Goal: Task Accomplishment & Management: Use online tool/utility

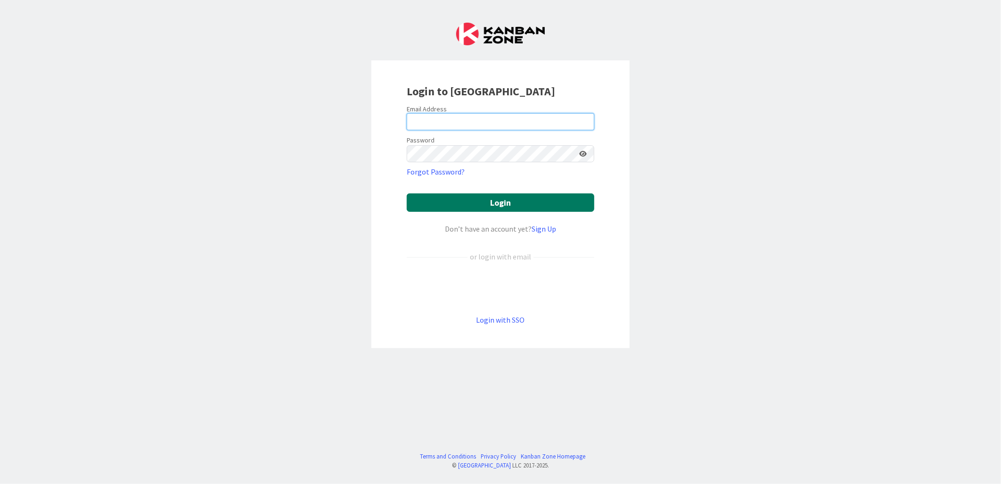
type input "[PERSON_NAME][EMAIL_ADDRESS][PERSON_NAME][DOMAIN_NAME][US_STATE]"
click at [499, 200] on button "Login" at bounding box center [501, 202] width 188 height 18
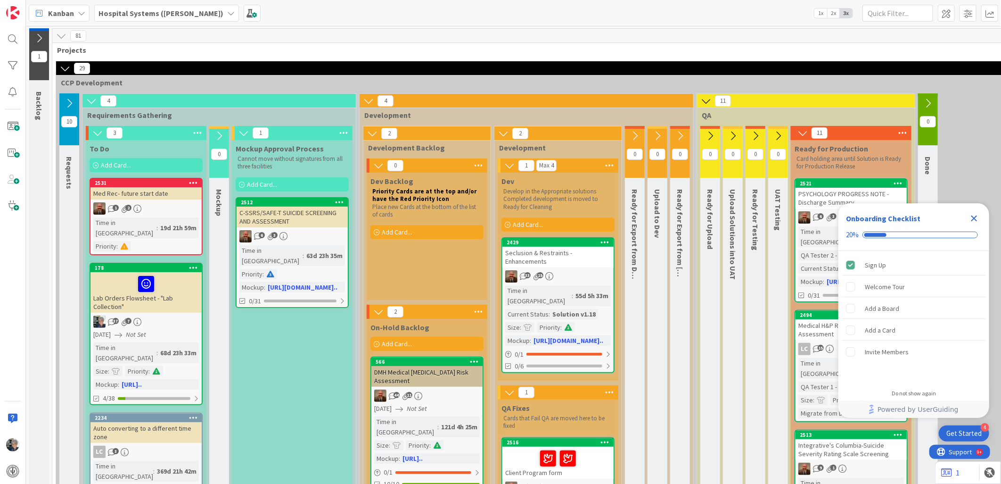
click at [69, 100] on icon at bounding box center [69, 103] width 10 height 10
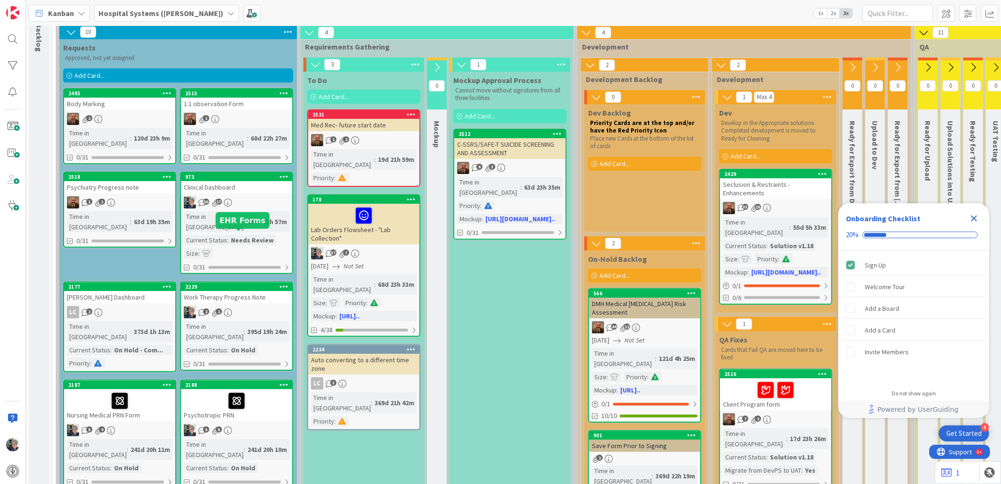
scroll to position [52, 0]
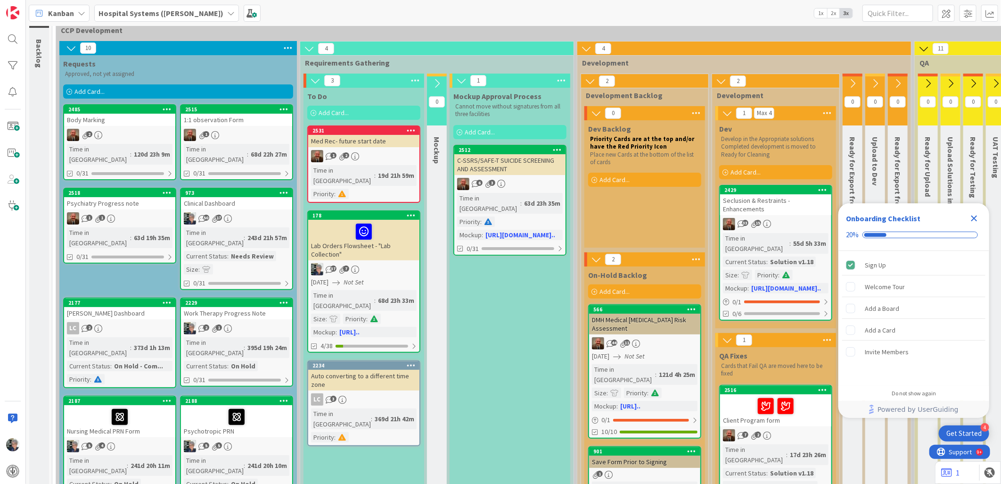
click at [69, 45] on icon at bounding box center [71, 48] width 10 height 10
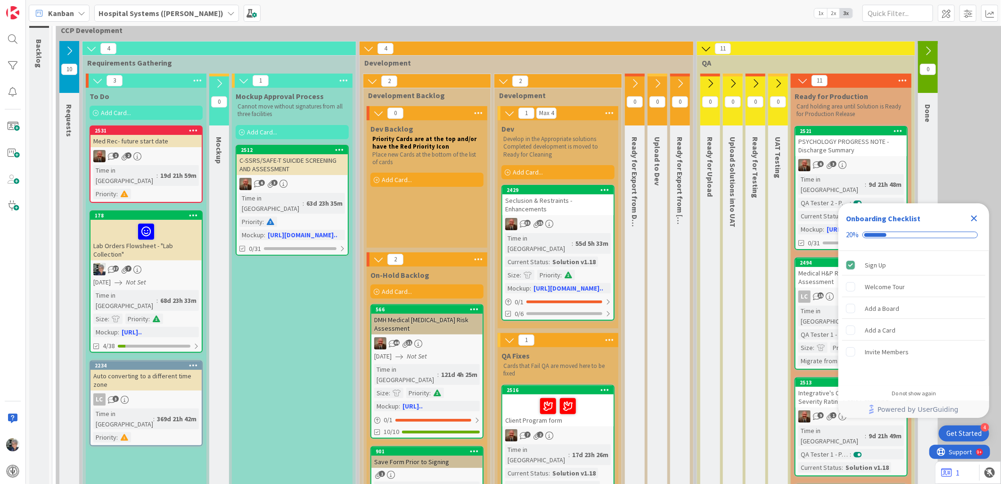
click at [974, 216] on icon "Close Checklist" at bounding box center [974, 218] width 11 height 11
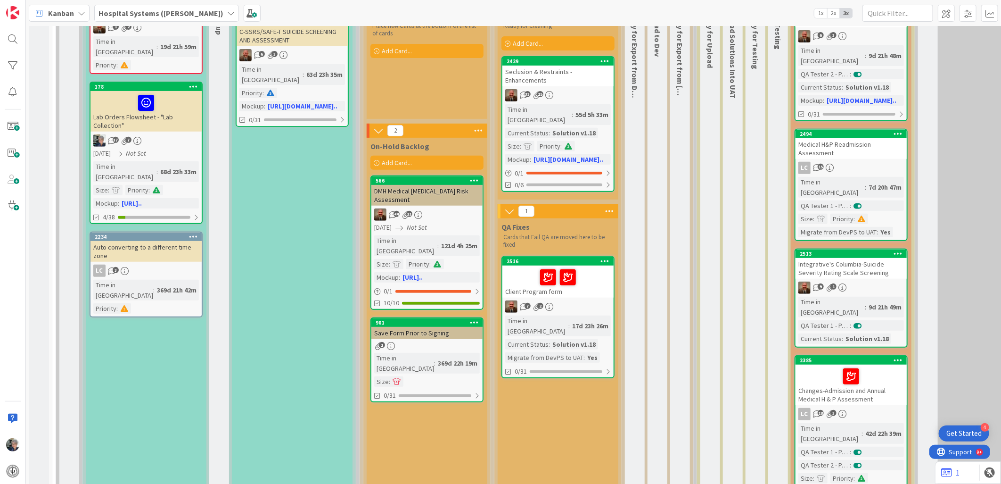
scroll to position [105, 0]
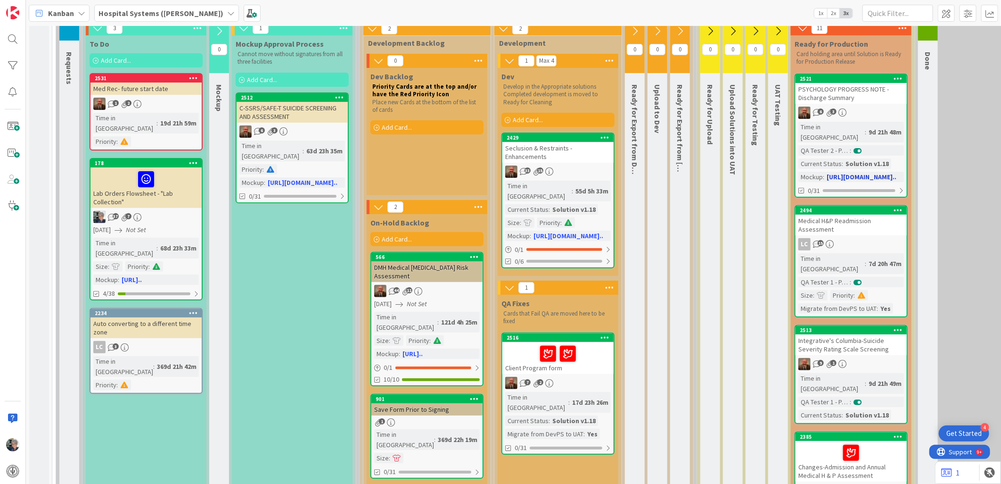
click at [842, 122] on div "Time in [GEOGRAPHIC_DATA]" at bounding box center [832, 132] width 66 height 21
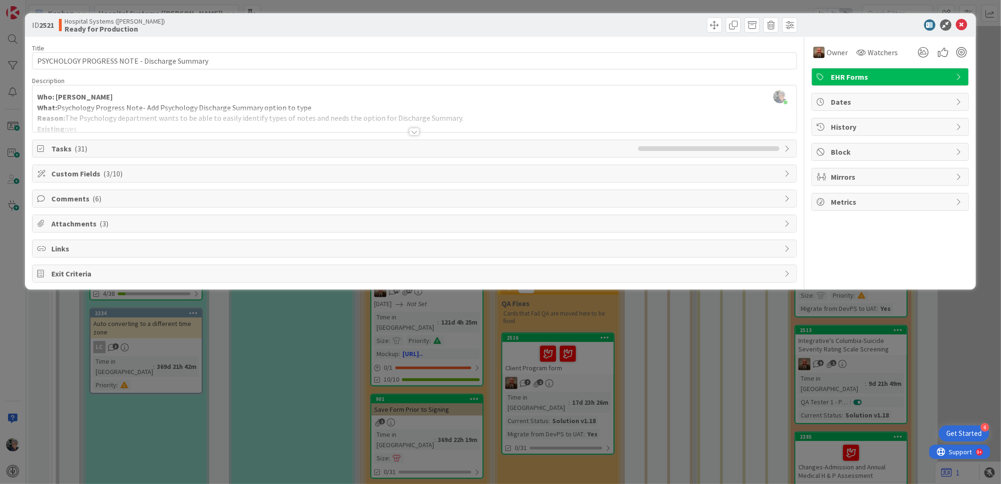
click at [412, 131] on div at bounding box center [414, 132] width 10 height 8
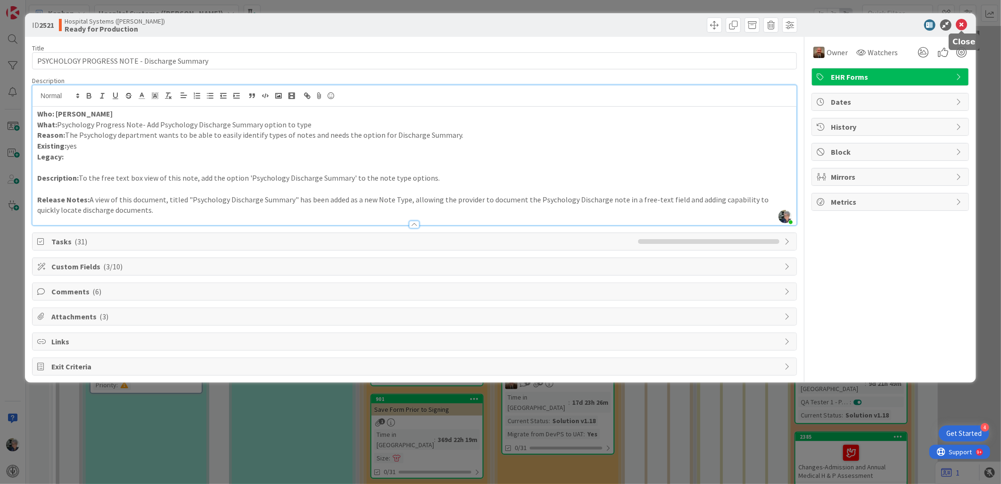
click at [959, 20] on icon at bounding box center [962, 24] width 11 height 11
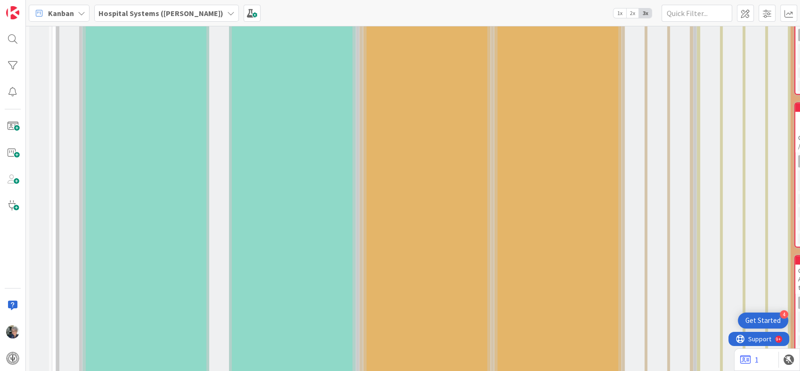
scroll to position [785, 0]
